Goal: Obtain resource: Download file/media

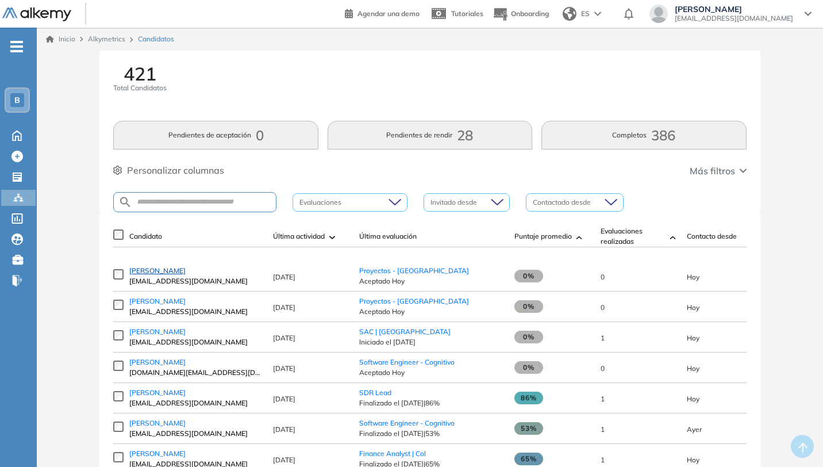
click at [160, 274] on span "Renzo Luyo" at bounding box center [157, 270] width 56 height 9
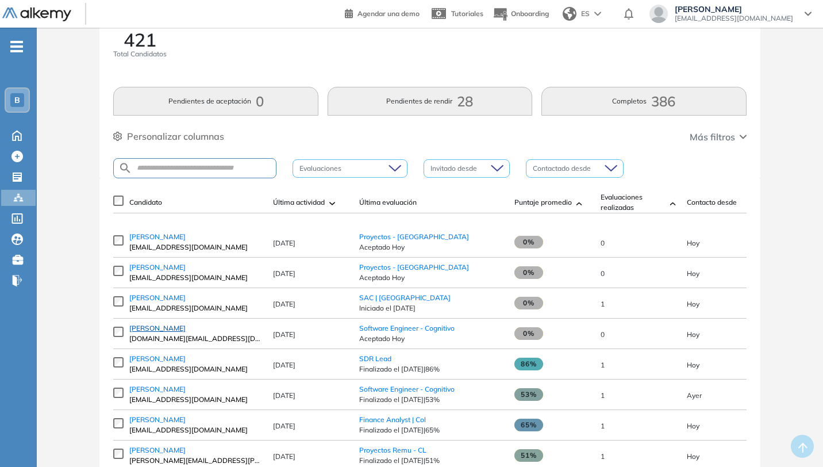
scroll to position [39, 0]
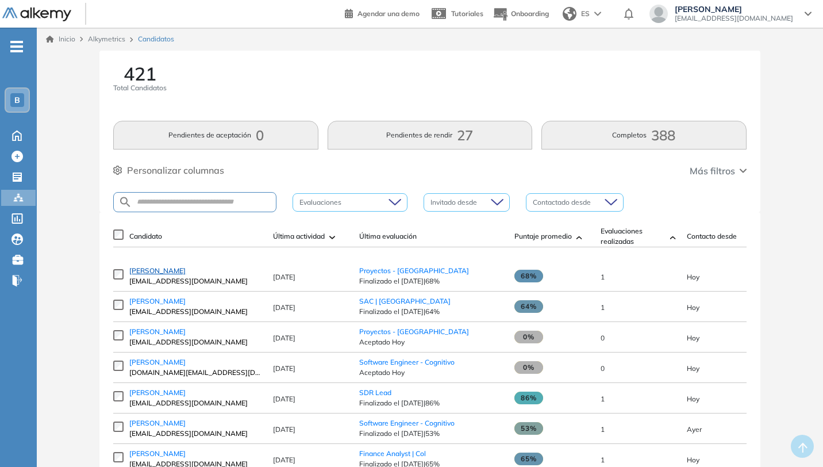
click at [156, 275] on span "Renzo Luyo" at bounding box center [157, 270] width 56 height 9
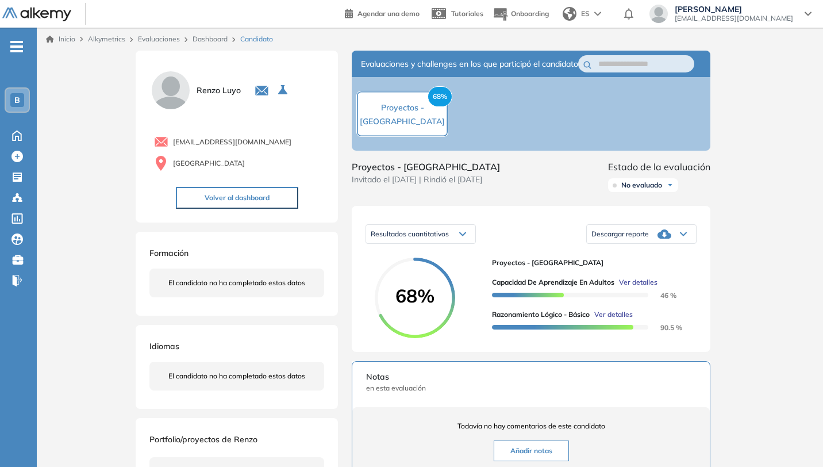
click at [668, 241] on icon at bounding box center [664, 234] width 14 height 14
click at [627, 283] on li "Descargar informe resumido" at bounding box center [635, 276] width 86 height 11
